Goal: Task Accomplishment & Management: Complete application form

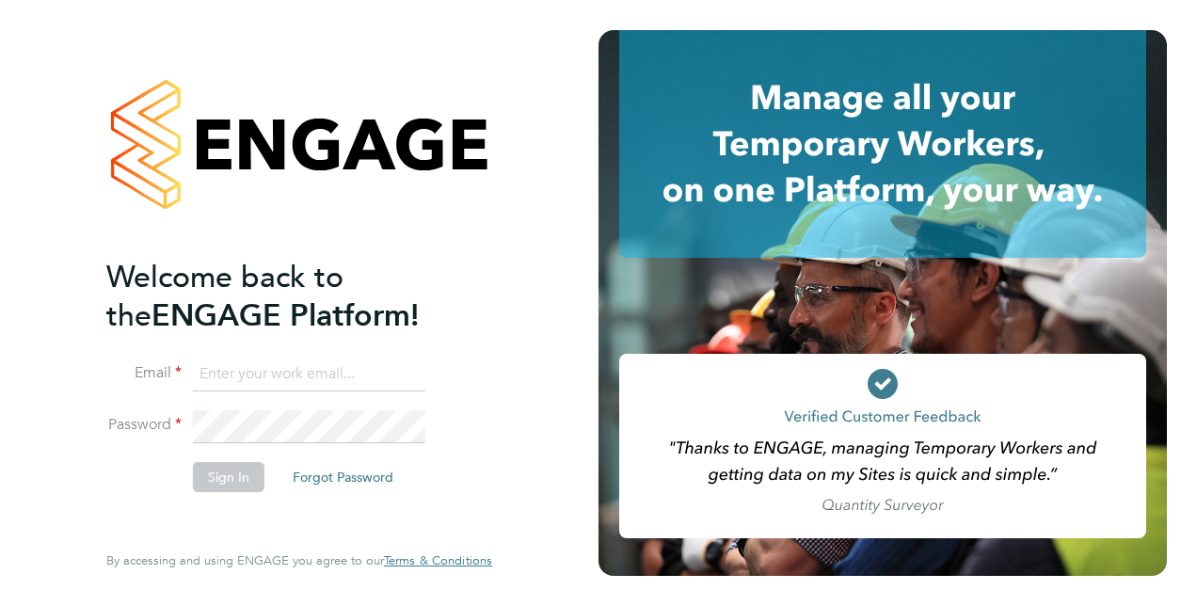
type input "anthony.butterfield@hotmail.com"
click at [254, 478] on button "Sign In" at bounding box center [229, 477] width 72 height 30
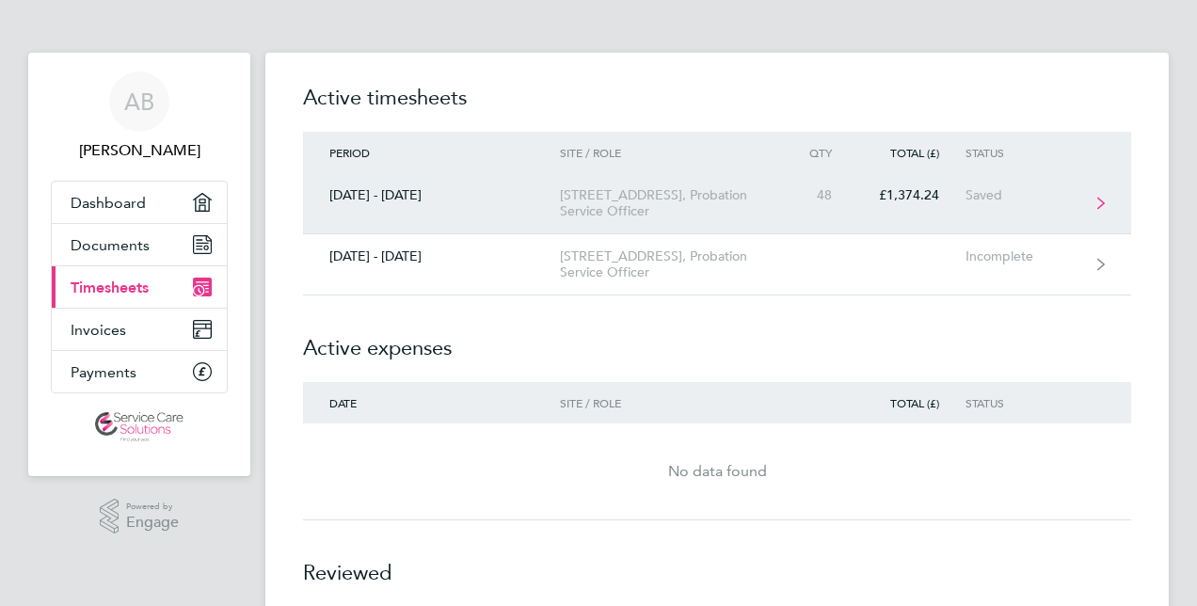
click at [638, 225] on link "[DATE] - [DATE] [STREET_ADDRESS] Service Officer 48 £1,374.24 Saved" at bounding box center [717, 203] width 828 height 61
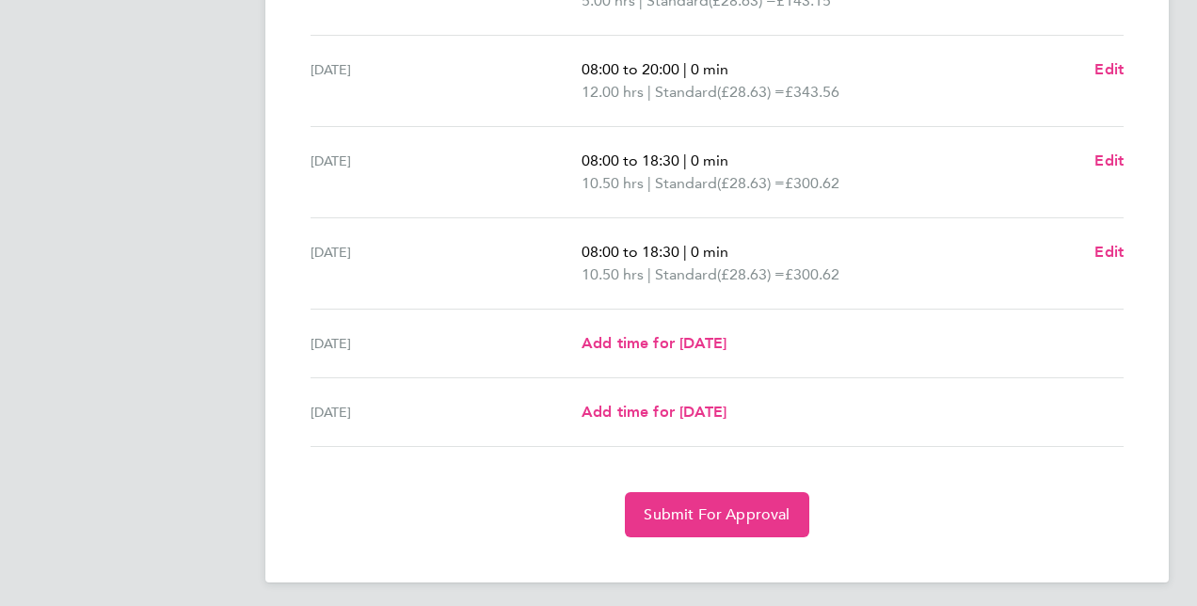
scroll to position [675, 0]
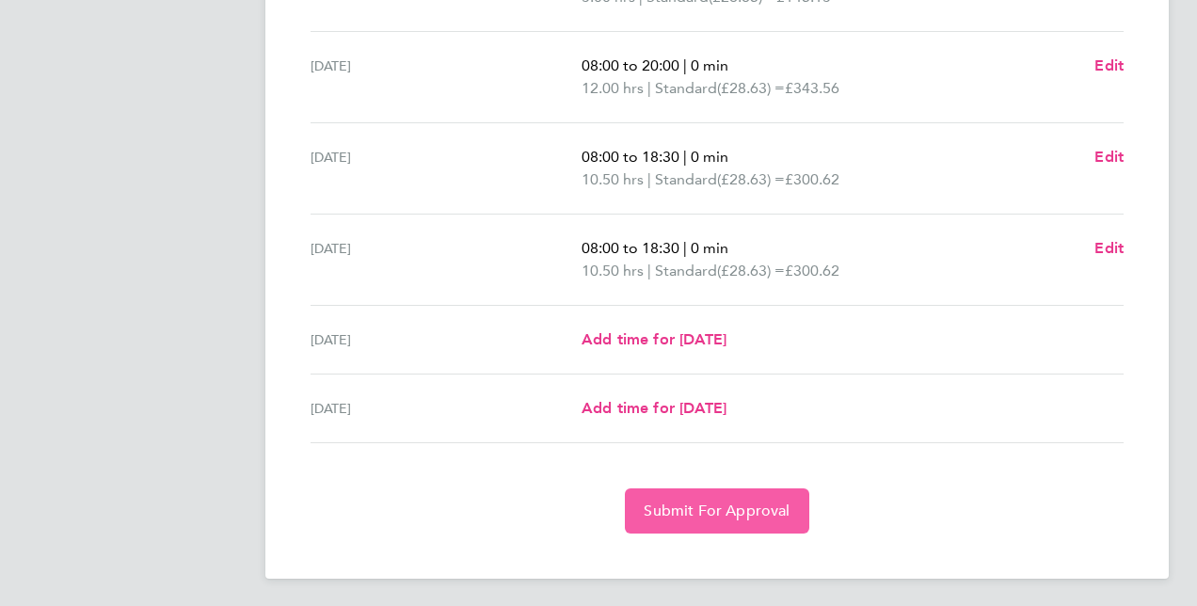
click at [698, 498] on button "Submit For Approval" at bounding box center [717, 510] width 184 height 45
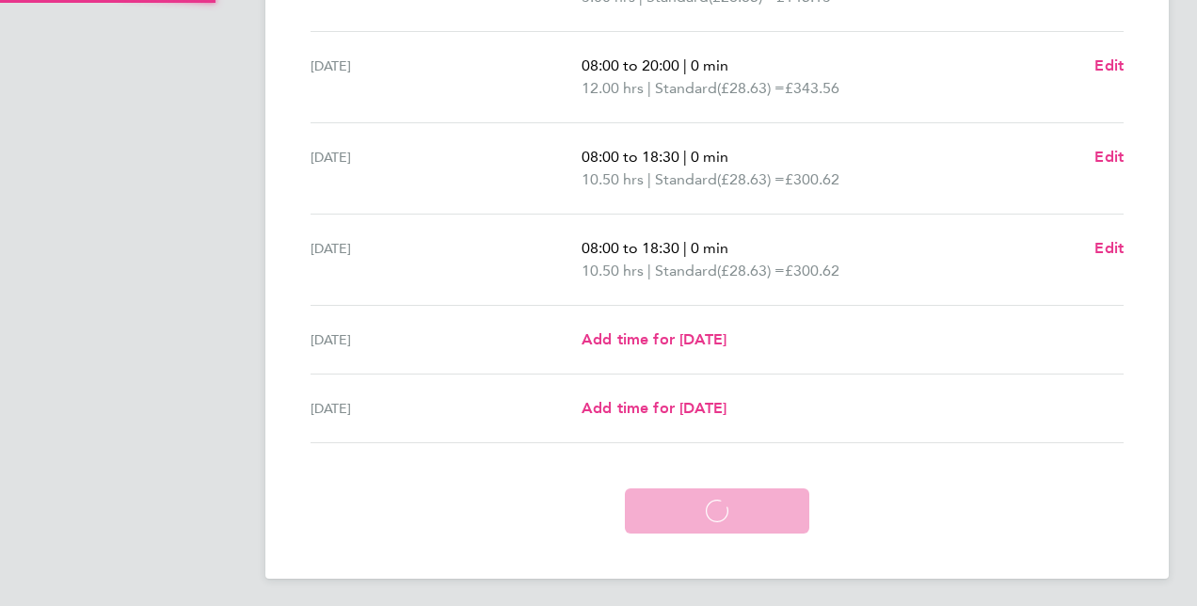
scroll to position [584, 0]
